Goal: Navigation & Orientation: Understand site structure

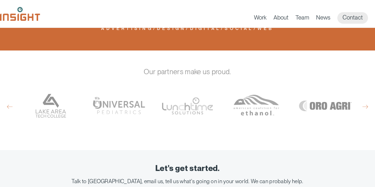
scroll to position [330, 0]
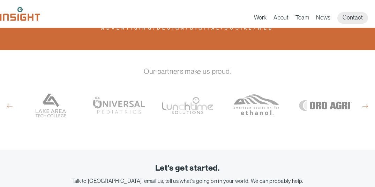
click at [361, 103] on button "Next" at bounding box center [365, 106] width 6 height 6
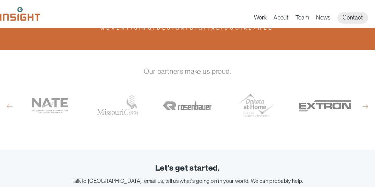
click at [361, 103] on button "Next" at bounding box center [365, 106] width 6 height 6
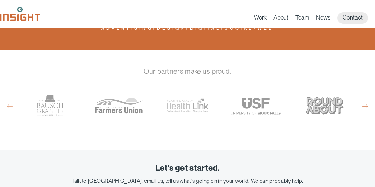
click at [361, 103] on button "Next" at bounding box center [365, 106] width 6 height 6
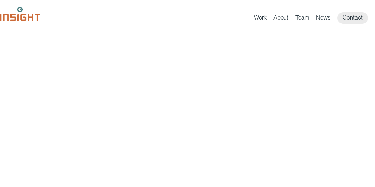
scroll to position [0, 0]
click at [302, 18] on link "Team" at bounding box center [302, 19] width 14 height 10
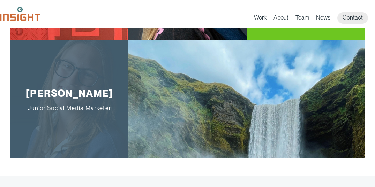
scroll to position [1256, 0]
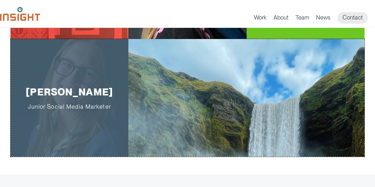
click at [87, 70] on div "Lauren Lubenow Junior Social Media Marketer" at bounding box center [69, 98] width 118 height 118
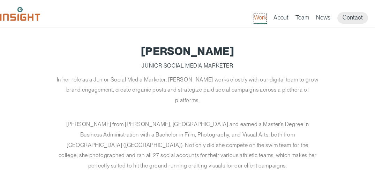
click at [258, 20] on link "Work" at bounding box center [260, 19] width 13 height 10
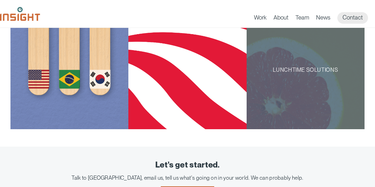
scroll to position [674, 0]
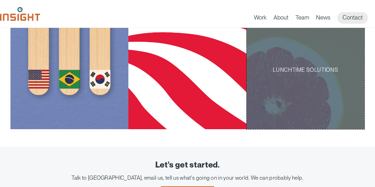
click at [277, 76] on div "Lunchtime Solutions" at bounding box center [305, 70] width 118 height 118
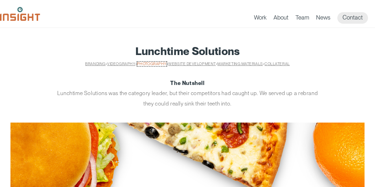
click at [148, 63] on link "Photography" at bounding box center [152, 64] width 30 height 5
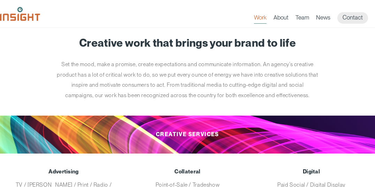
scroll to position [17, 0]
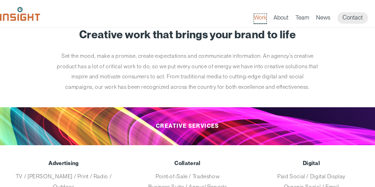
click at [263, 21] on link "Work" at bounding box center [260, 19] width 13 height 10
